Goal: Understand process/instructions: Learn how to perform a task or action

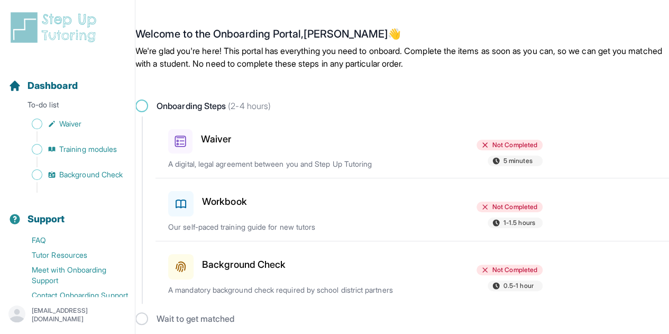
click at [168, 100] on span "Onboarding Steps (2-4 hours)" at bounding box center [213, 105] width 114 height 13
click at [205, 130] on div "Waiver" at bounding box center [228, 139] width 121 height 29
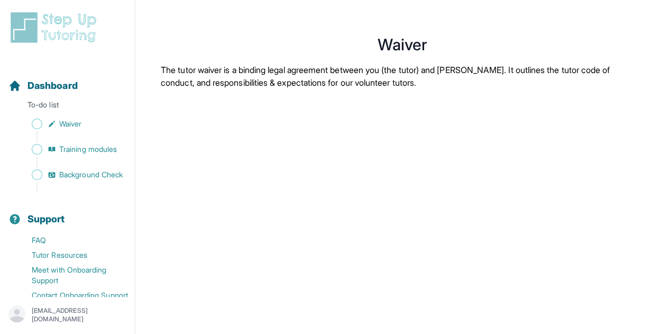
scroll to position [6, 0]
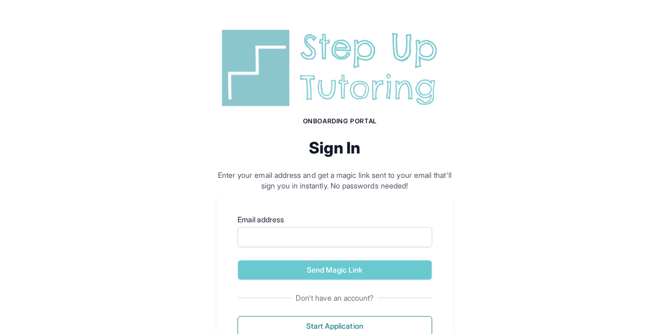
scroll to position [43, 0]
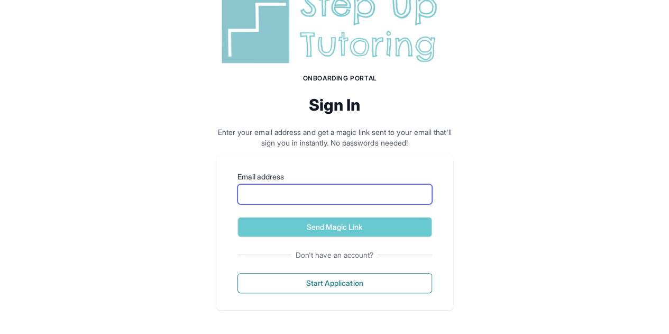
click at [288, 195] on input "Email address" at bounding box center [334, 194] width 195 height 20
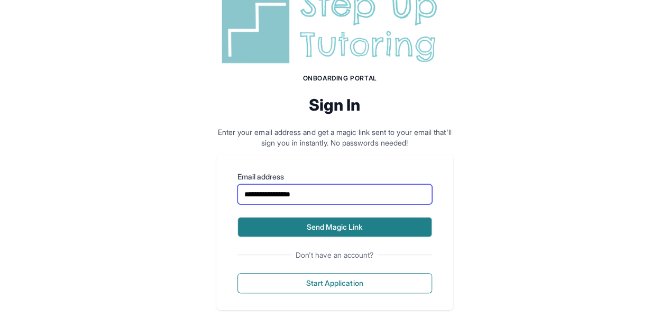
scroll to position [0, 0]
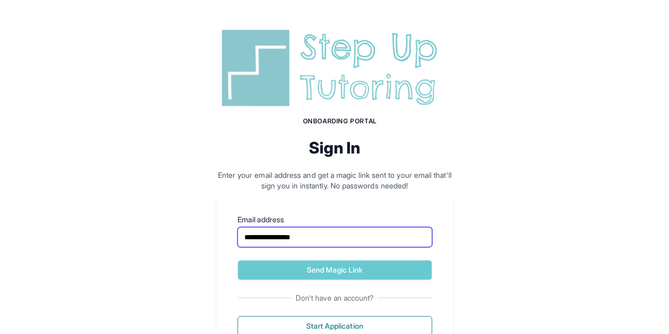
type input "**********"
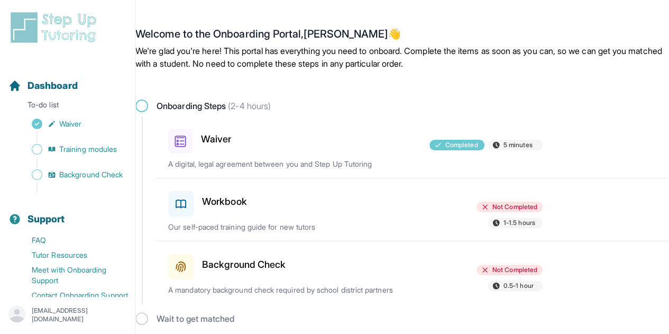
scroll to position [5, 0]
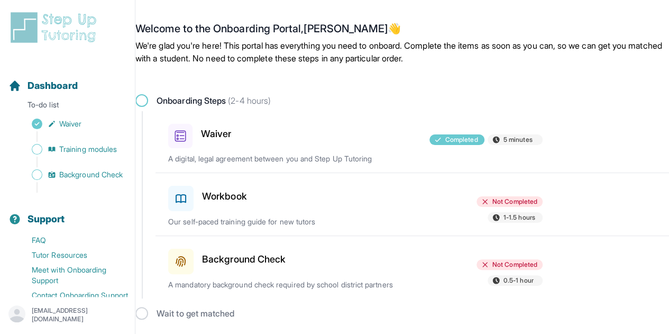
click at [223, 194] on h3 "Workbook" at bounding box center [224, 196] width 45 height 15
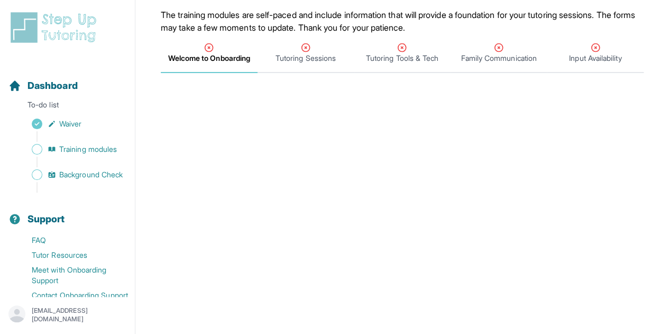
scroll to position [92, 0]
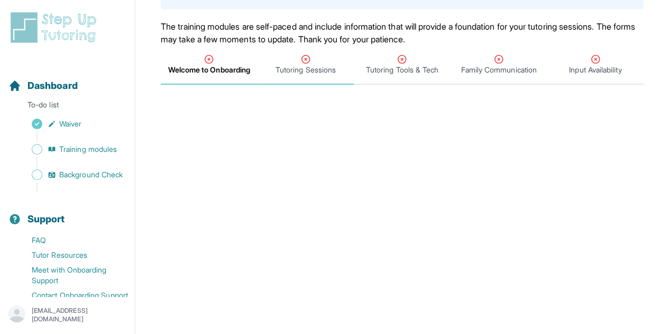
click at [298, 67] on span "Tutoring Sessions" at bounding box center [305, 69] width 60 height 11
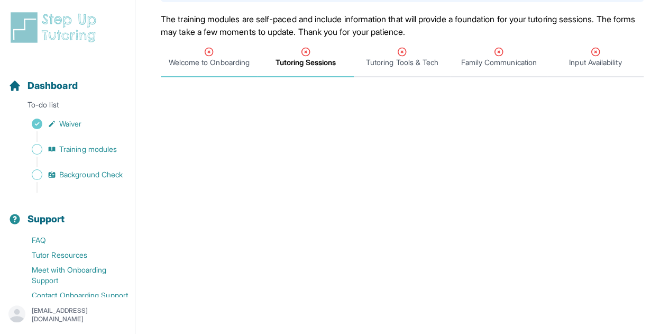
click at [209, 49] on icon "Tabs" at bounding box center [209, 52] width 11 height 11
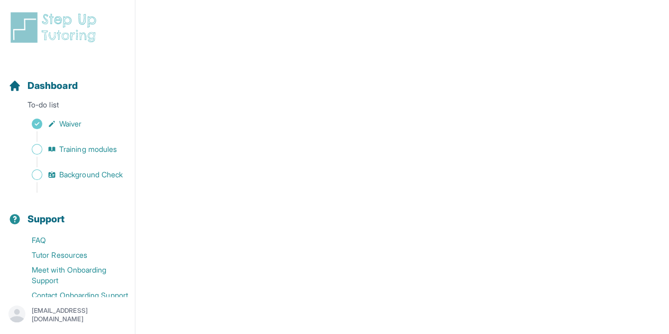
scroll to position [0, 0]
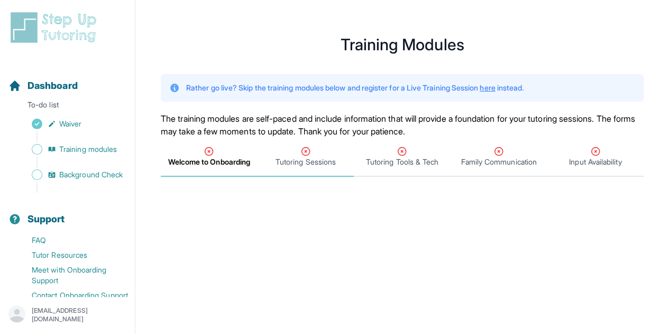
click at [263, 147] on div "Tutoring Sessions" at bounding box center [306, 156] width 93 height 21
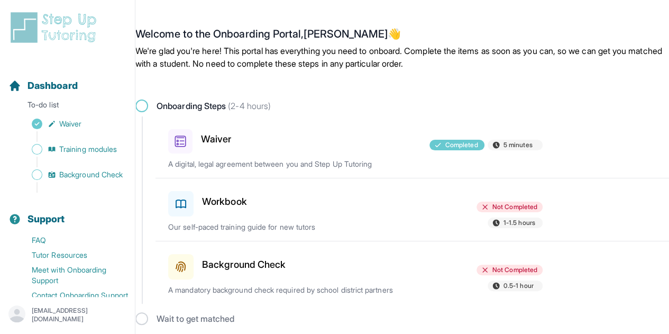
scroll to position [5, 0]
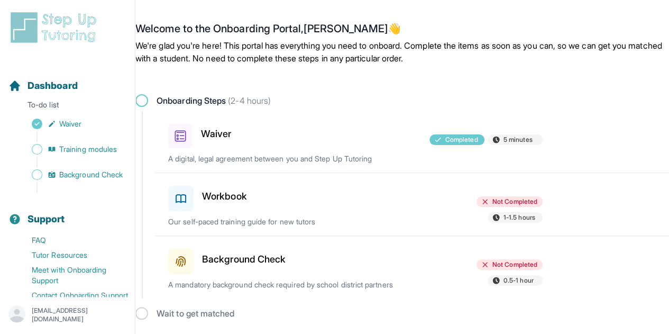
click at [222, 181] on div "Workbook" at bounding box center [228, 196] width 121 height 30
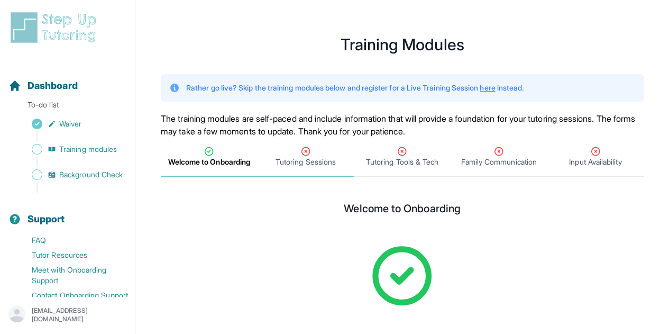
click at [301, 158] on span "Tutoring Sessions" at bounding box center [305, 161] width 60 height 11
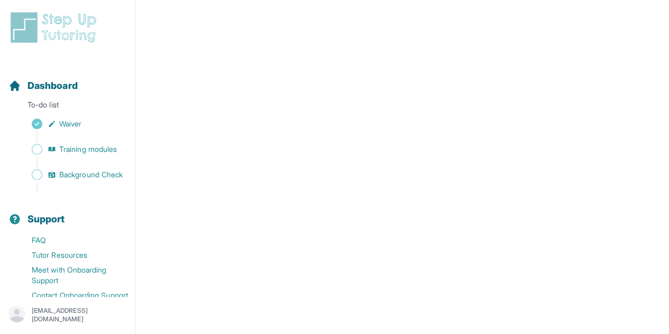
scroll to position [317, 0]
